Goal: Information Seeking & Learning: Learn about a topic

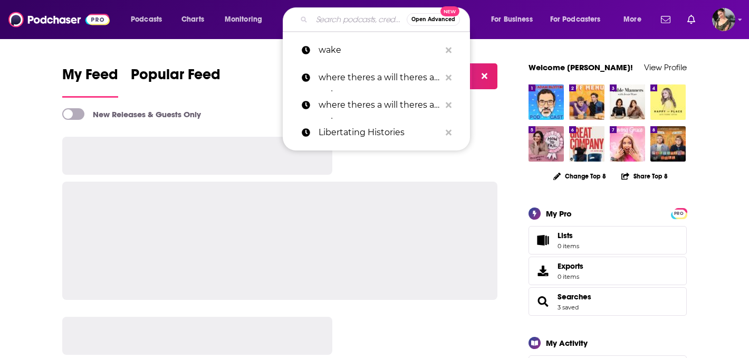
click at [329, 22] on input "Search podcasts, credits, & more..." at bounding box center [359, 19] width 95 height 17
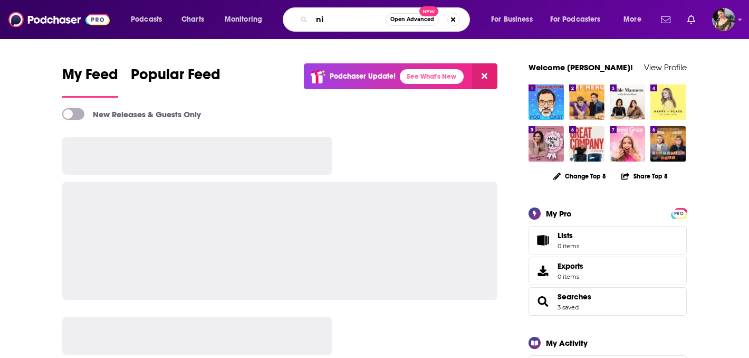
type input "n"
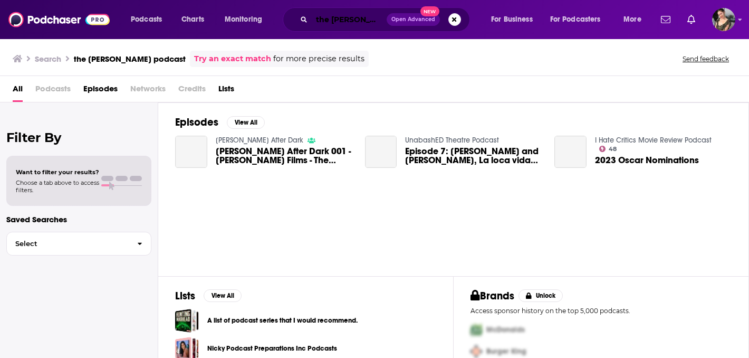
click at [351, 21] on input "the [PERSON_NAME] podcast" at bounding box center [349, 19] width 75 height 17
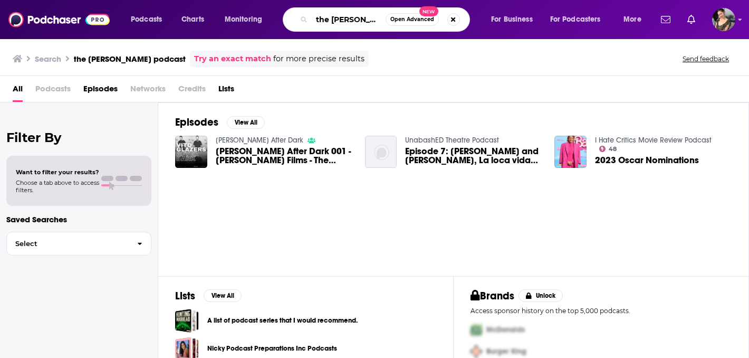
click at [371, 22] on input "the [PERSON_NAME] podcast" at bounding box center [349, 19] width 74 height 17
type input "the [PERSON_NAME] podcast"
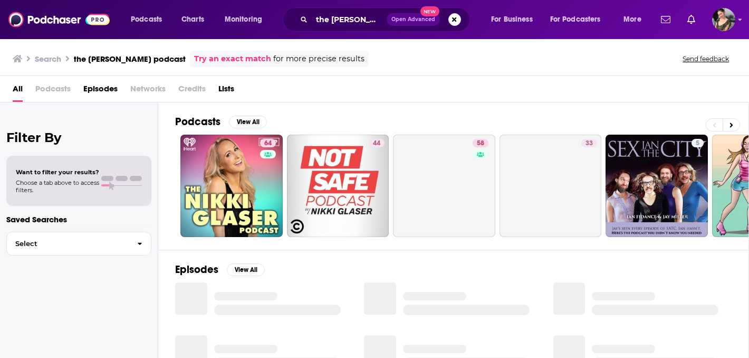
scroll to position [9, 0]
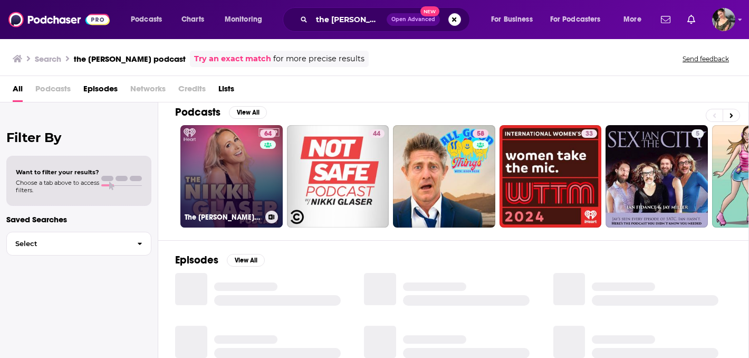
click at [260, 206] on div "64" at bounding box center [269, 169] width 18 height 81
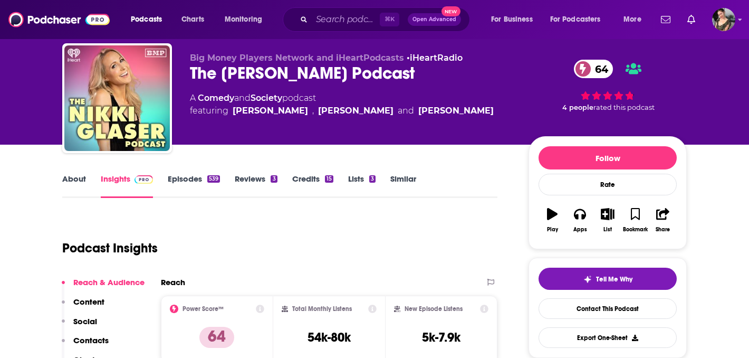
scroll to position [29, 0]
